Goal: Task Accomplishment & Management: Complete application form

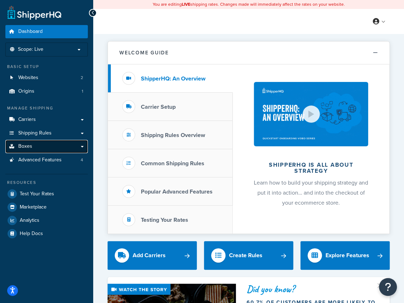
click at [37, 150] on link "Boxes" at bounding box center [46, 146] width 82 height 13
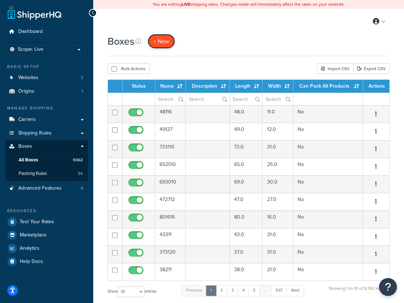
click at [157, 46] on link "+ New" at bounding box center [161, 41] width 27 height 15
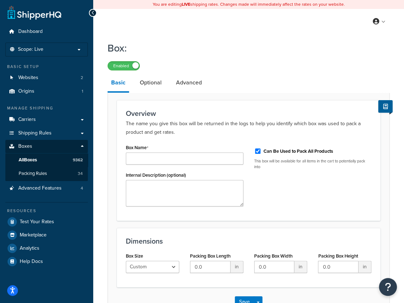
click at [287, 153] on label "Can Be Used to Pack All Products" at bounding box center [298, 151] width 70 height 6
click at [261, 153] on input "Can Be Used to Pack All Products" at bounding box center [257, 151] width 7 height 5
checkbox input "false"
click at [213, 158] on input "Box Name" at bounding box center [185, 159] width 118 height 12
type input "8"
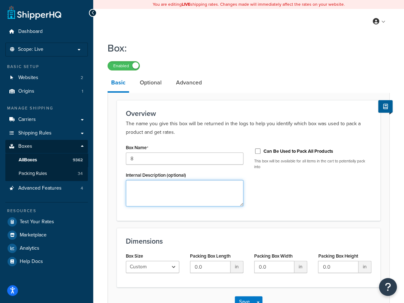
type textarea "7"
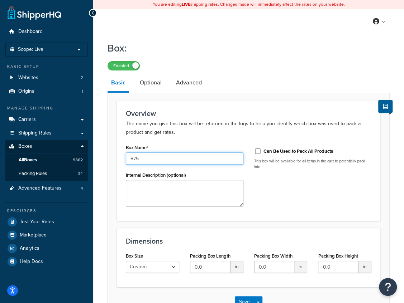
type input "875"
click at [215, 268] on input "0.0" at bounding box center [210, 267] width 40 height 12
type input "8"
type input "7"
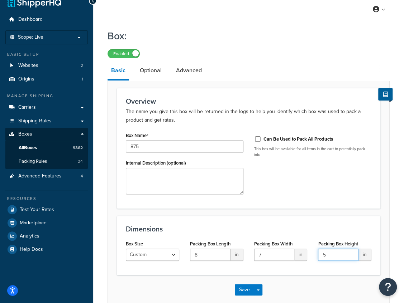
scroll to position [24, 0]
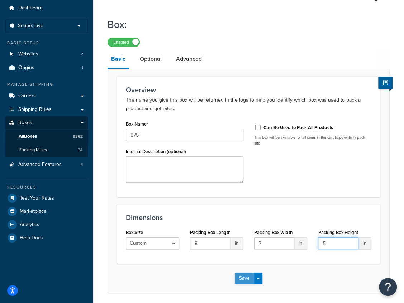
type input "5"
click at [249, 277] on button "Save" at bounding box center [244, 278] width 19 height 11
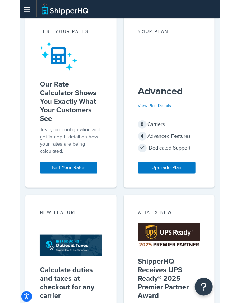
scroll to position [589, 0]
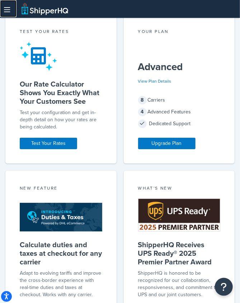
click at [9, 10] on icon at bounding box center [7, 10] width 6 height 0
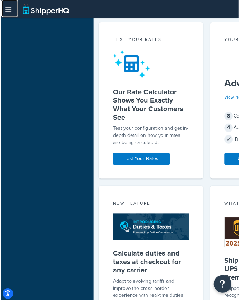
scroll to position [0, 0]
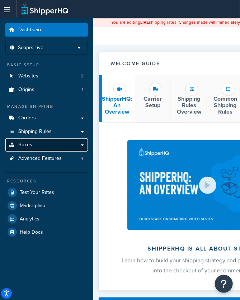
click at [37, 141] on link "Boxes" at bounding box center [46, 144] width 82 height 13
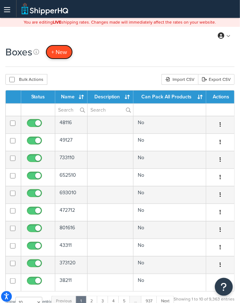
click at [52, 49] on span "+ New" at bounding box center [59, 52] width 16 height 8
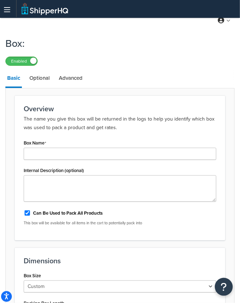
scroll to position [24, 0]
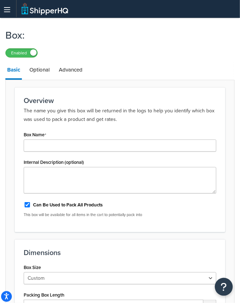
click at [66, 207] on label "Can Be Used to Pack All Products" at bounding box center [68, 205] width 70 height 6
click at [31, 207] on input "Can Be Used to Pack All Products" at bounding box center [27, 204] width 7 height 5
checkbox input "false"
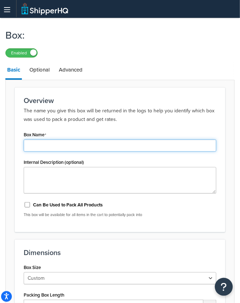
click at [66, 147] on input "Box Name" at bounding box center [120, 146] width 192 height 12
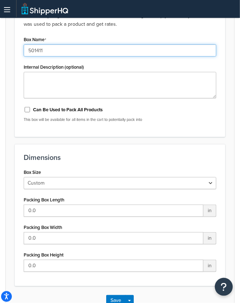
scroll to position [143, 0]
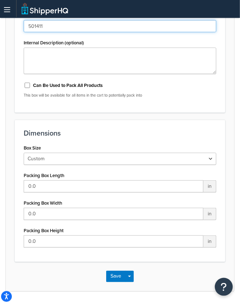
type input "501411"
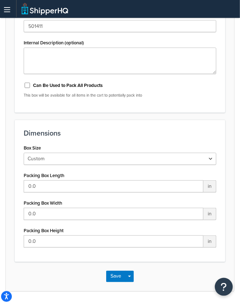
click at [53, 196] on div "Box Size Custom USPS Small Flat Box USPS Medium Flat Box USPS Large Flat Box US…" at bounding box center [119, 198] width 203 height 110
click at [53, 192] on div "Box Size Custom USPS Small Flat Box USPS Medium Flat Box USPS Large Flat Box US…" at bounding box center [119, 198] width 203 height 110
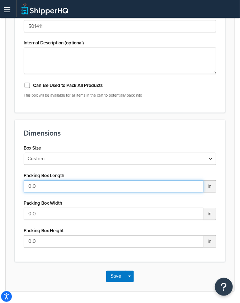
click at [53, 191] on input "0.0" at bounding box center [113, 187] width 179 height 12
type input "50"
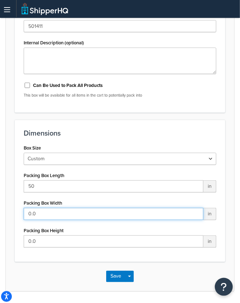
click at [45, 214] on input "0.0" at bounding box center [113, 214] width 179 height 12
type input "14"
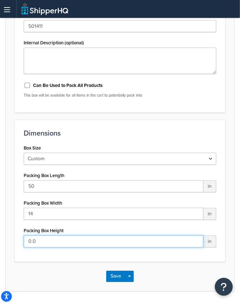
click at [54, 244] on input "0.0" at bounding box center [113, 242] width 179 height 12
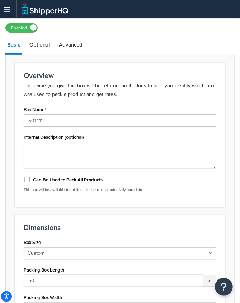
scroll to position [48, 0]
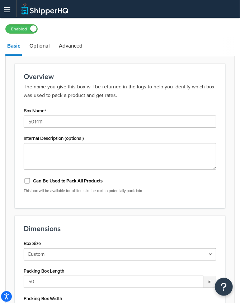
type input "11"
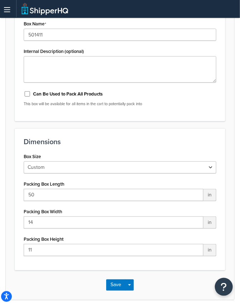
scroll to position [143, 0]
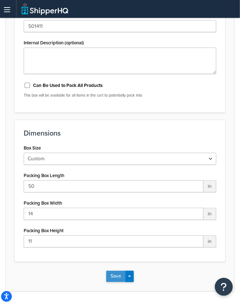
click at [114, 278] on button "Save" at bounding box center [115, 276] width 19 height 11
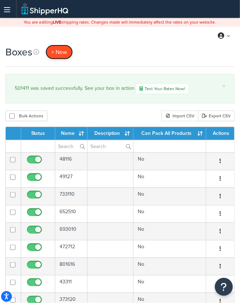
click at [54, 51] on span "+ New" at bounding box center [59, 52] width 16 height 8
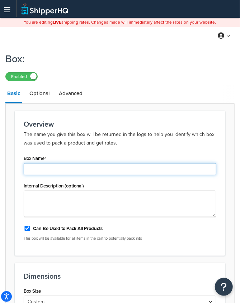
click at [86, 167] on input "Box Name" at bounding box center [120, 169] width 192 height 12
type input "24139"
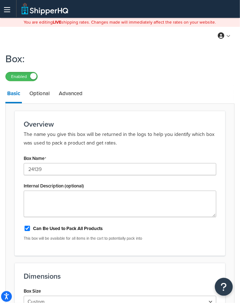
click at [58, 228] on label "Can Be Used to Pack All Products" at bounding box center [68, 229] width 70 height 6
click at [31, 228] on input "Can Be Used to Pack All Products" at bounding box center [27, 228] width 7 height 5
checkbox input "false"
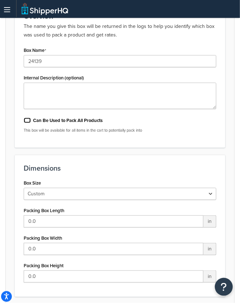
scroll to position [119, 0]
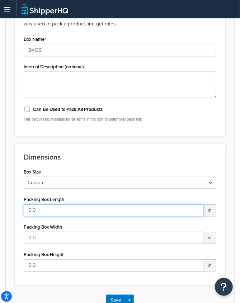
click at [58, 210] on input "0.0" at bounding box center [113, 211] width 179 height 12
type input "24"
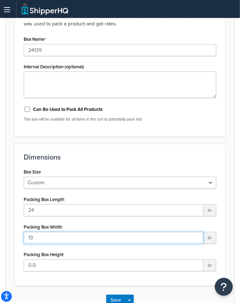
type input "13"
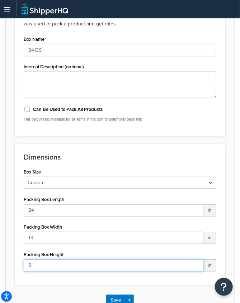
type input "9"
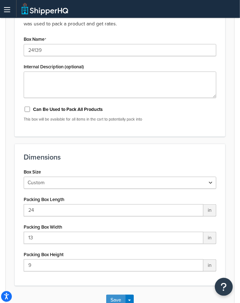
scroll to position [122, 0]
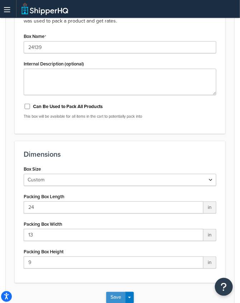
click at [110, 297] on button "Save" at bounding box center [115, 297] width 19 height 11
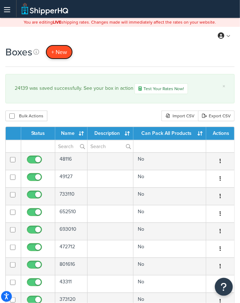
click at [59, 52] on span "+ New" at bounding box center [59, 52] width 16 height 8
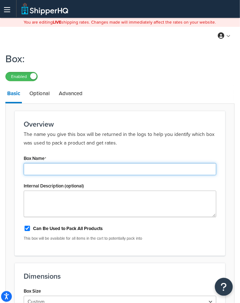
click at [58, 171] on input "Box Name" at bounding box center [120, 169] width 192 height 12
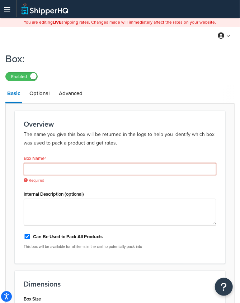
click at [58, 170] on input "Box Name" at bounding box center [120, 169] width 192 height 12
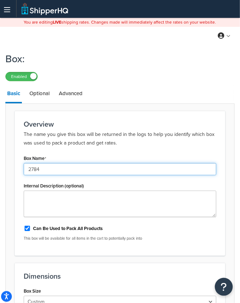
type input "2784"
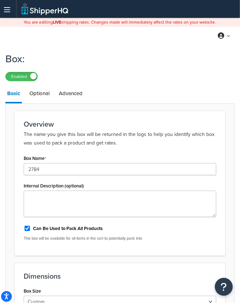
click at [43, 232] on div "Can Be Used to Pack All Products" at bounding box center [120, 228] width 192 height 11
click at [43, 229] on label "Can Be Used to Pack All Products" at bounding box center [68, 229] width 70 height 6
click at [31, 229] on input "Can Be Used to Pack All Products" at bounding box center [27, 228] width 7 height 5
checkbox input "false"
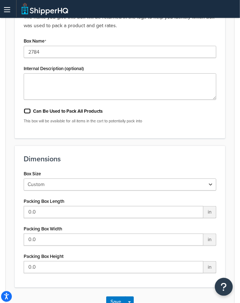
scroll to position [119, 0]
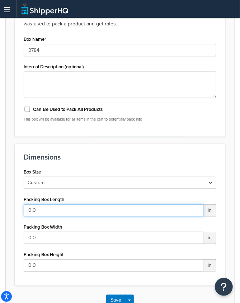
click at [51, 215] on input "0.0" at bounding box center [113, 211] width 179 height 12
type input "27"
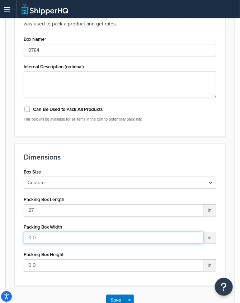
click at [51, 240] on input "0.0" at bounding box center [113, 238] width 179 height 12
type input "8"
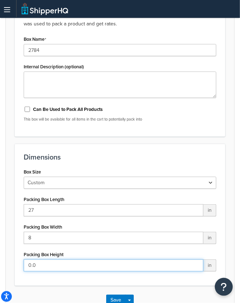
click at [51, 261] on input "0.0" at bounding box center [113, 266] width 179 height 12
click at [51, 261] on input "4" at bounding box center [113, 266] width 179 height 12
type input "4"
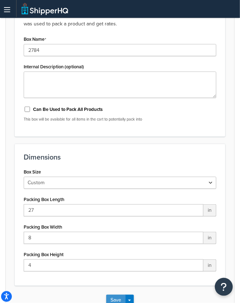
click at [115, 297] on button "Save" at bounding box center [115, 300] width 19 height 11
